Goal: Find specific page/section: Find specific page/section

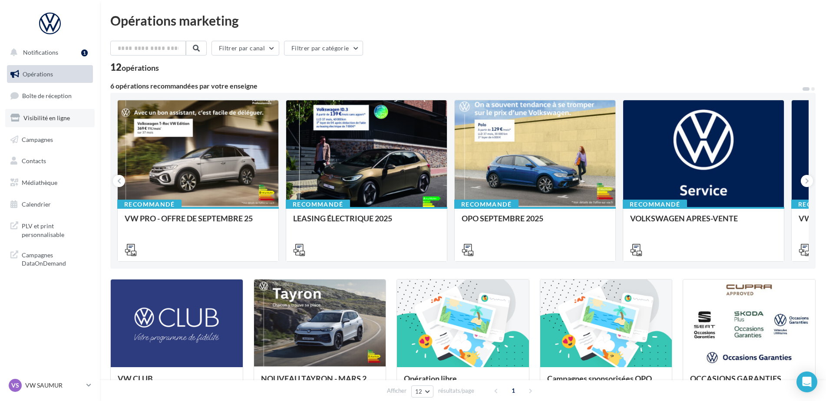
click at [40, 118] on span "Visibilité en ligne" at bounding box center [46, 117] width 46 height 7
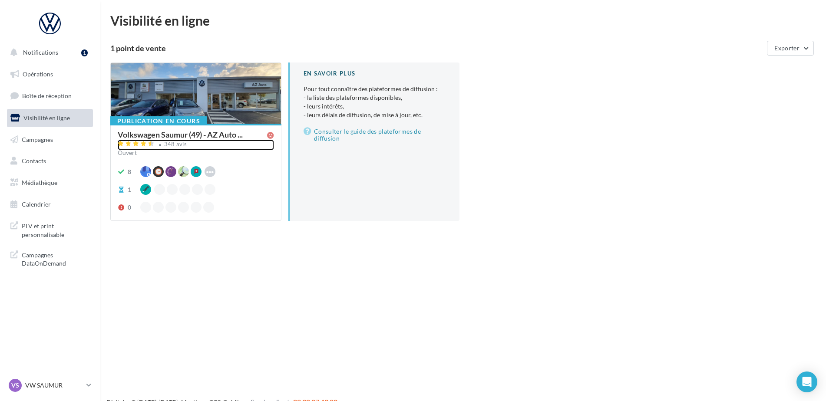
click at [169, 146] on div "348 avis" at bounding box center [175, 145] width 23 height 6
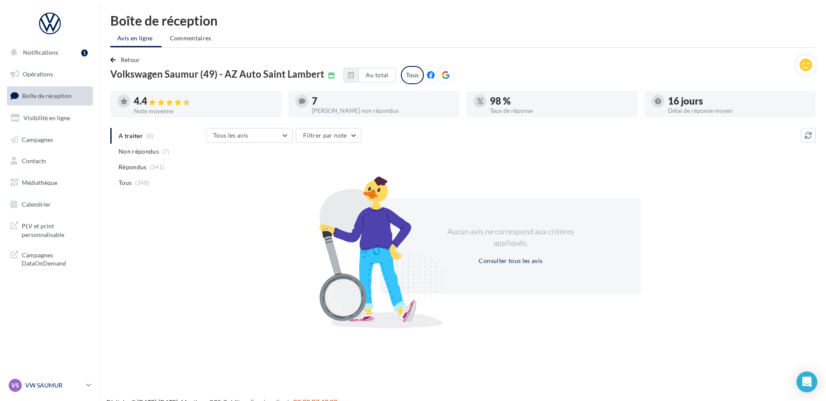
click at [47, 384] on p "VW SAUMUR" at bounding box center [54, 385] width 58 height 9
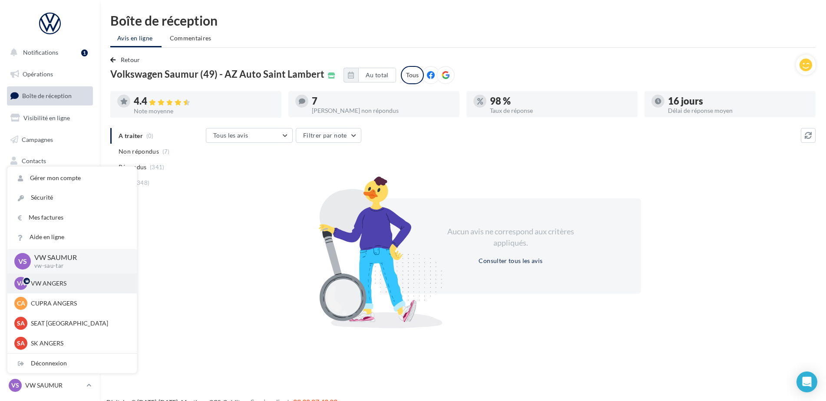
click at [58, 283] on p "VW ANGERS" at bounding box center [79, 283] width 96 height 9
